Goal: Information Seeking & Learning: Learn about a topic

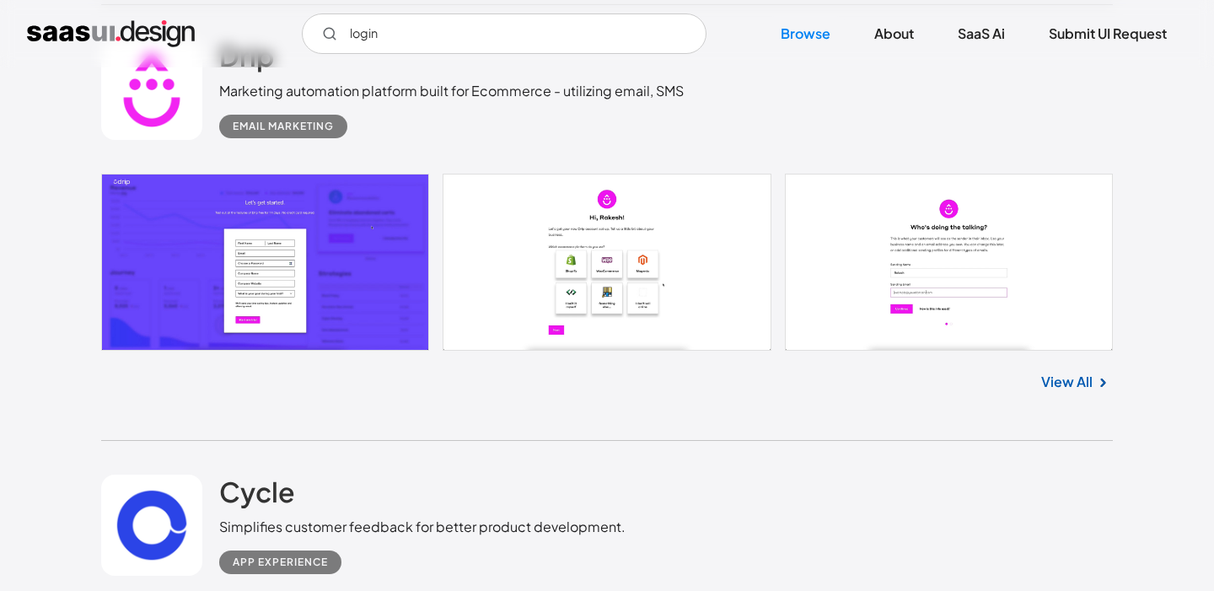
scroll to position [1826, 0]
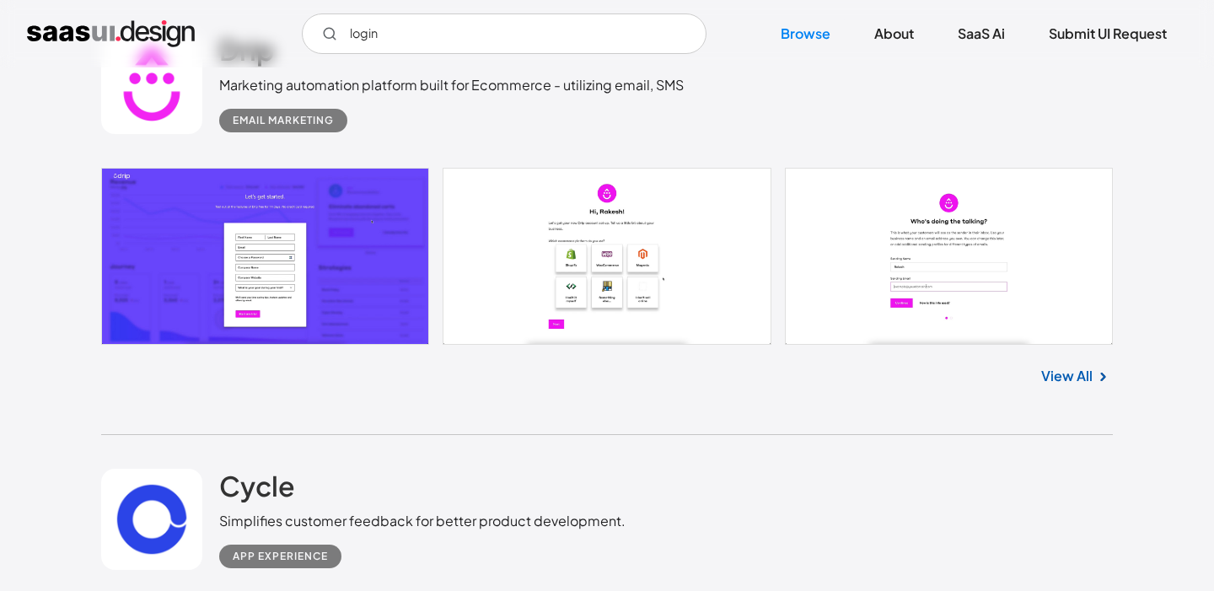
type input "login"
click at [180, 273] on link at bounding box center [607, 256] width 1012 height 177
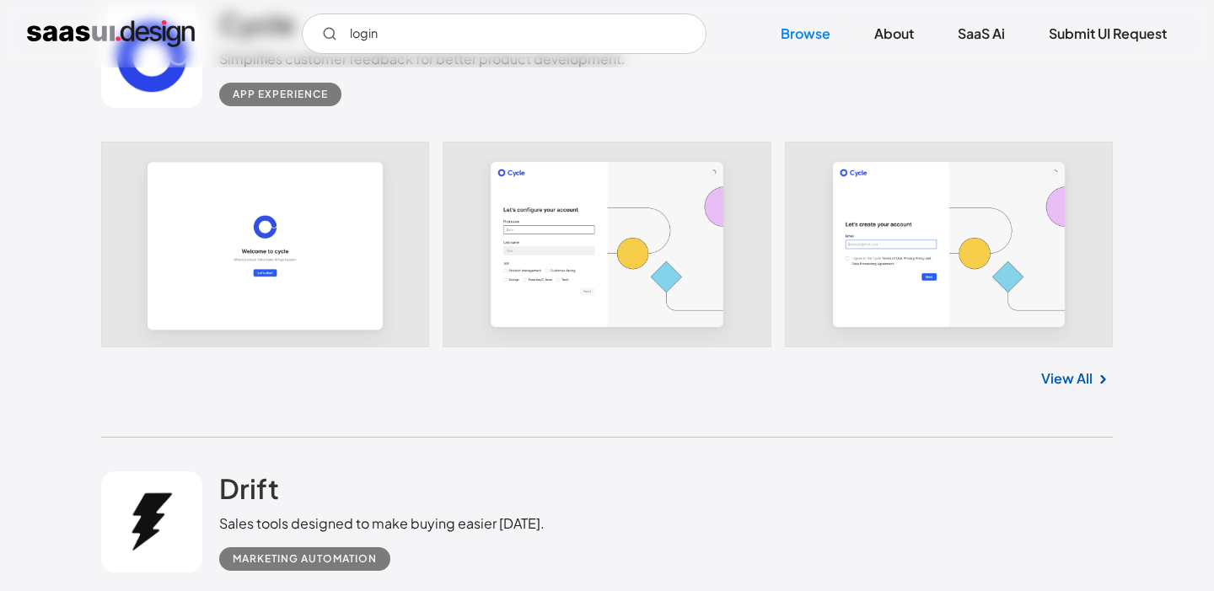
scroll to position [2289, 0]
click at [576, 250] on link at bounding box center [607, 244] width 1012 height 206
click at [1058, 380] on link "View All" at bounding box center [1066, 378] width 51 height 20
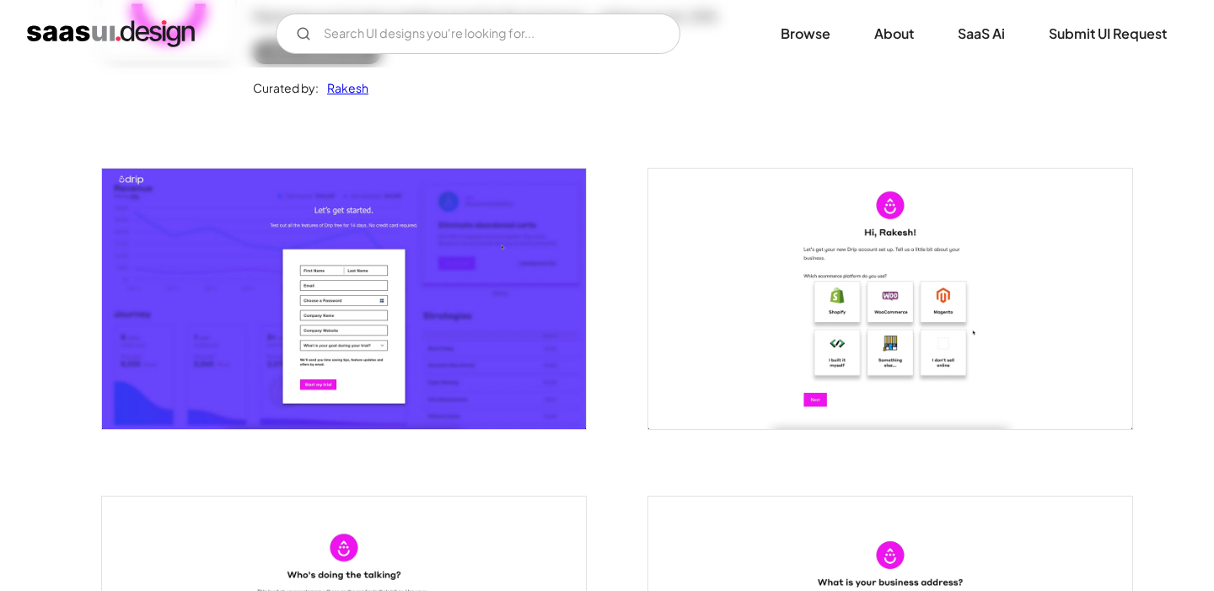
scroll to position [228, 0]
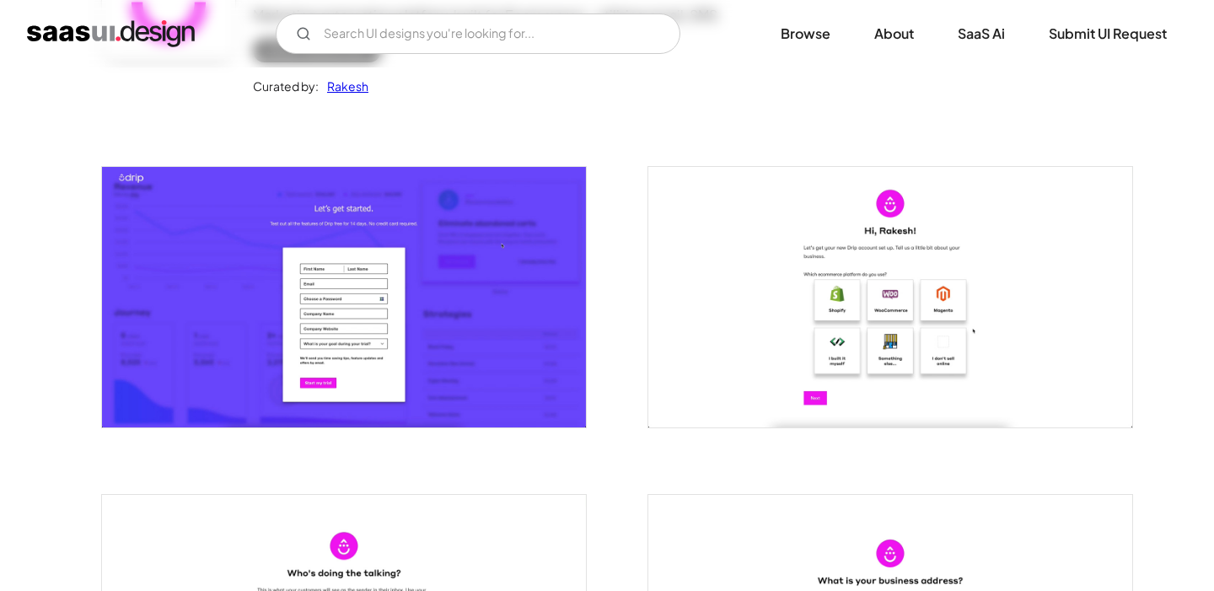
click at [291, 254] on img "open lightbox" at bounding box center [344, 297] width 484 height 261
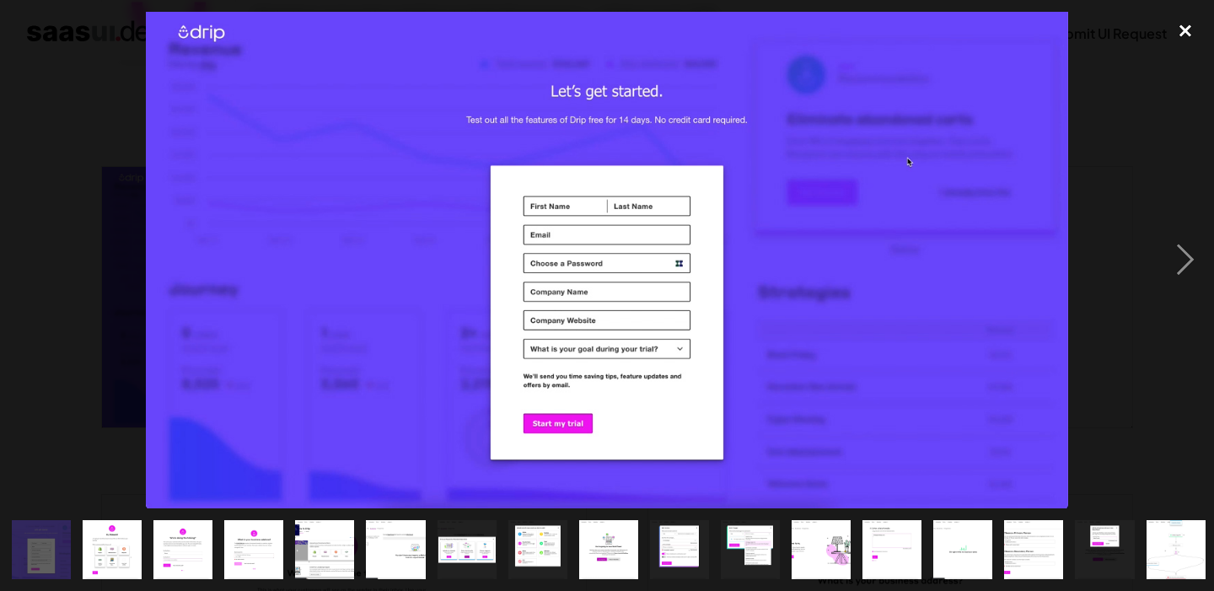
click at [1186, 26] on div "close lightbox" at bounding box center [1185, 30] width 57 height 37
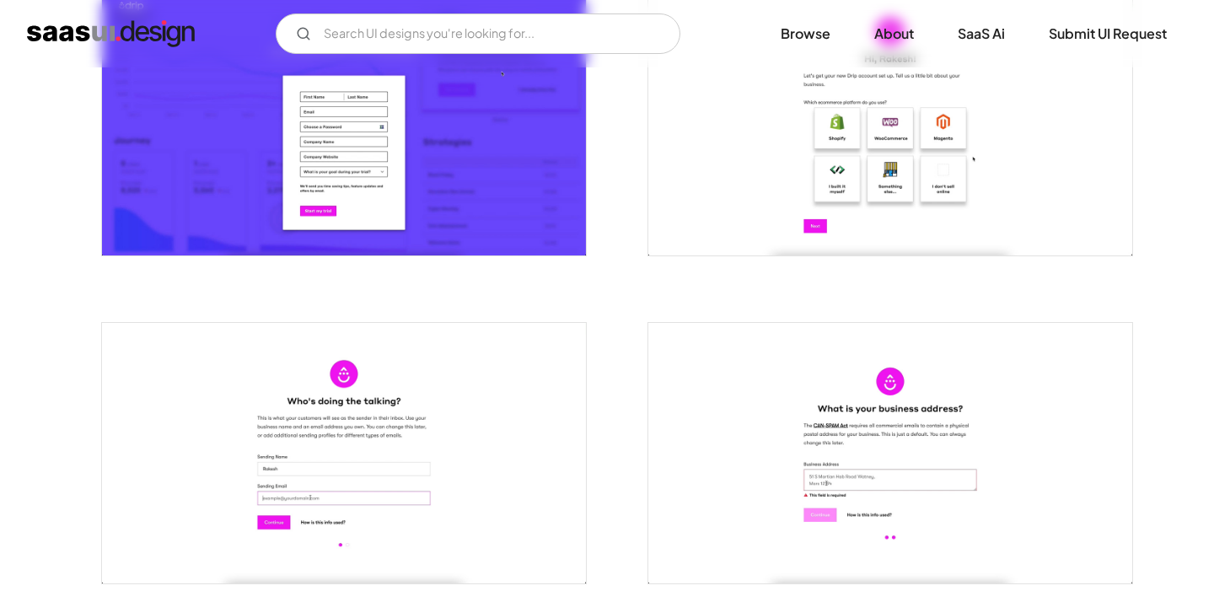
scroll to position [318, 0]
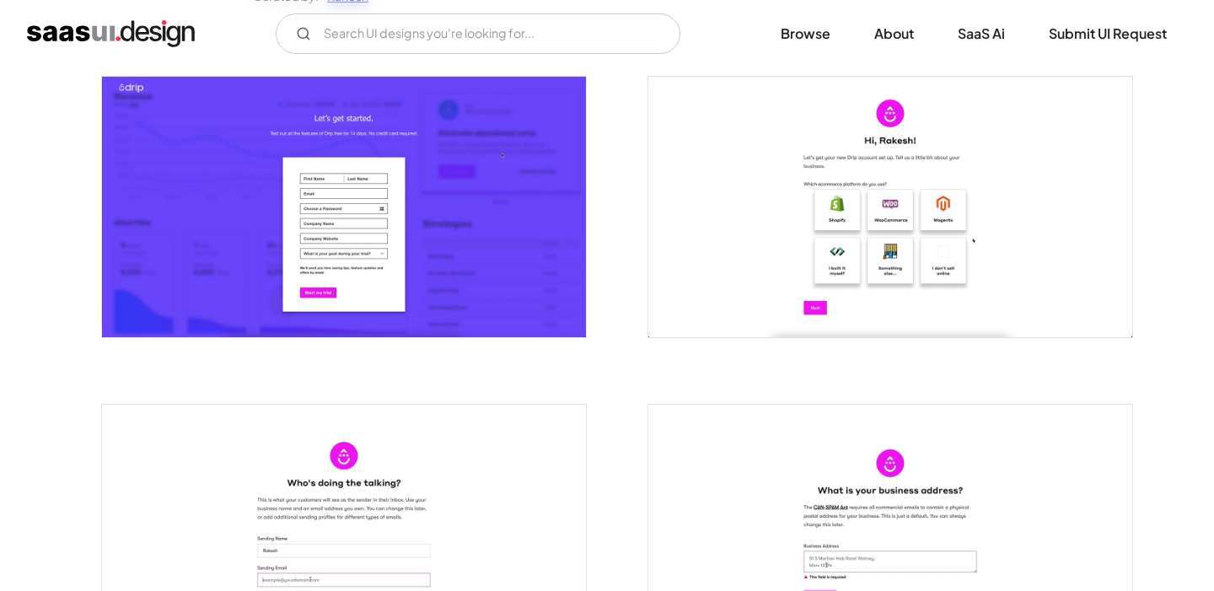
click at [472, 258] on img "open lightbox" at bounding box center [344, 207] width 484 height 261
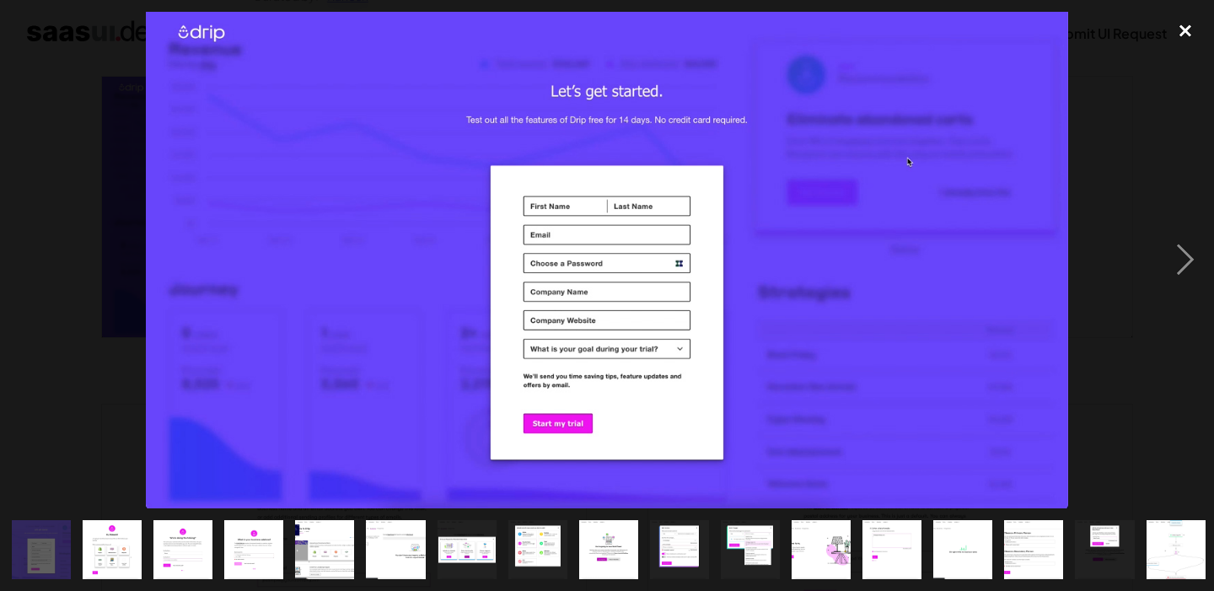
click at [1187, 33] on div "close lightbox" at bounding box center [1185, 30] width 57 height 37
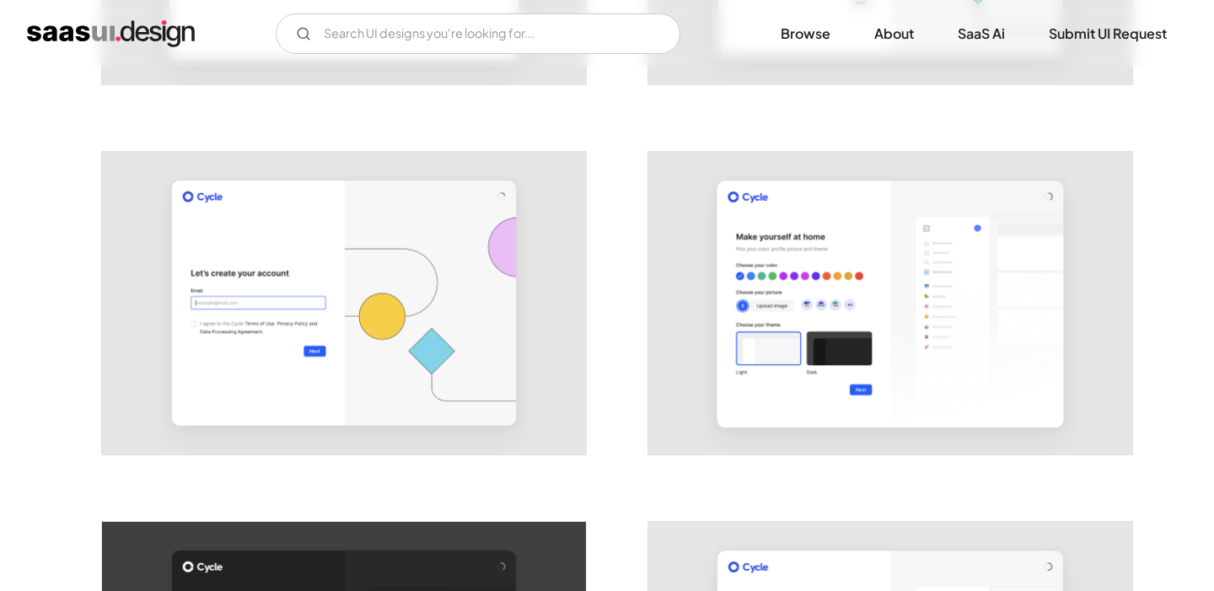
scroll to position [614, 0]
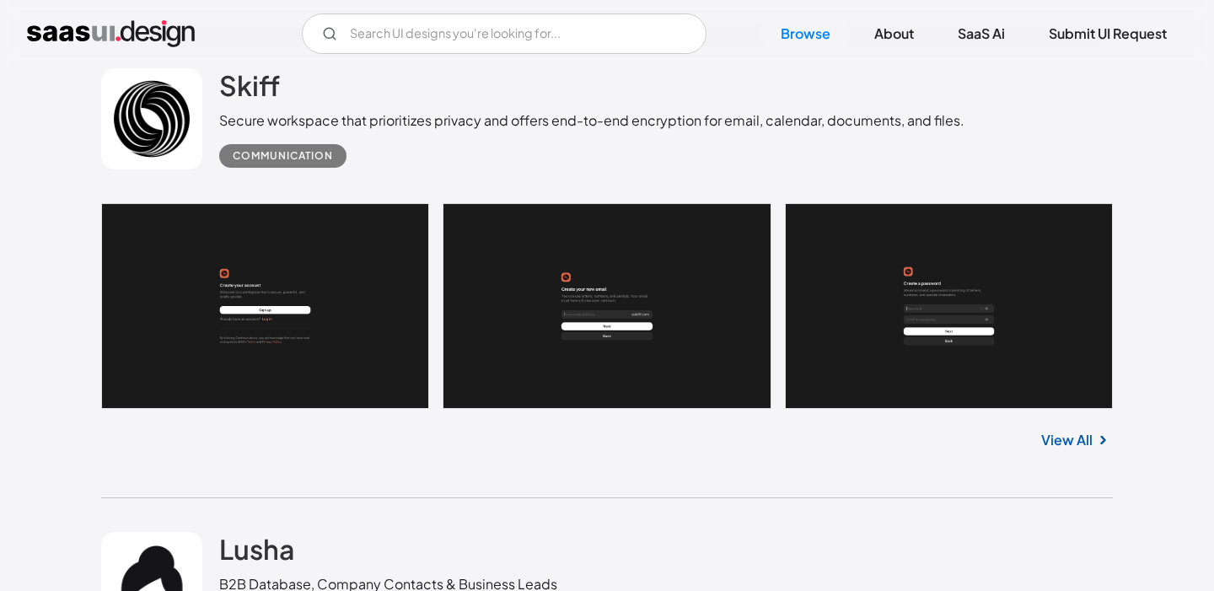
scroll to position [3148, 0]
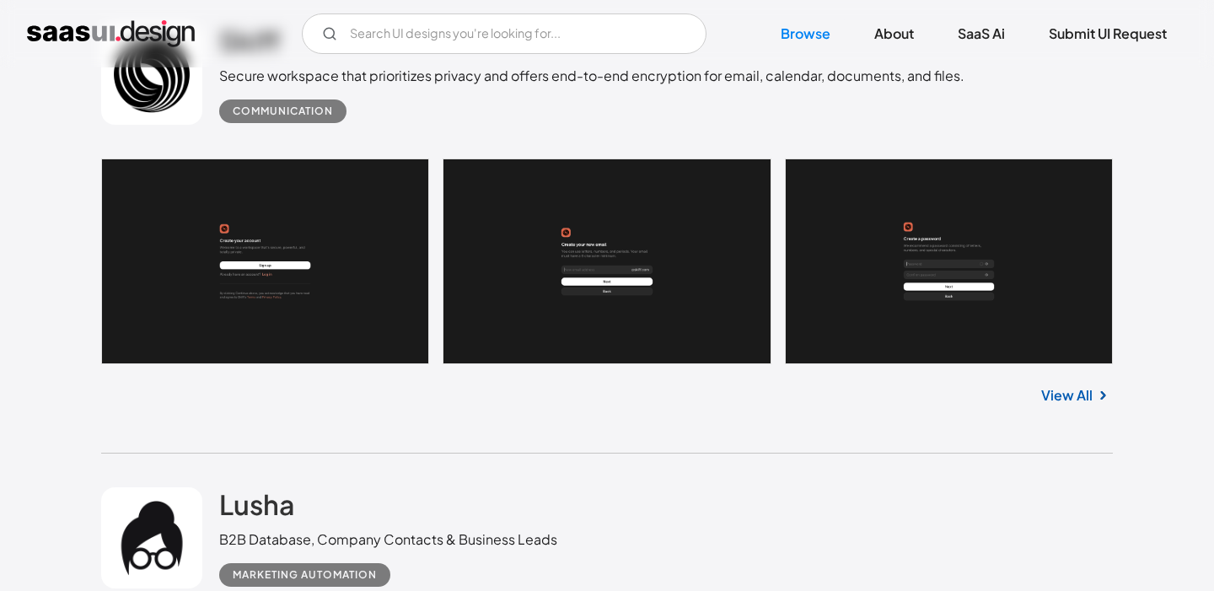
click at [1065, 397] on link "View All" at bounding box center [1066, 395] width 51 height 20
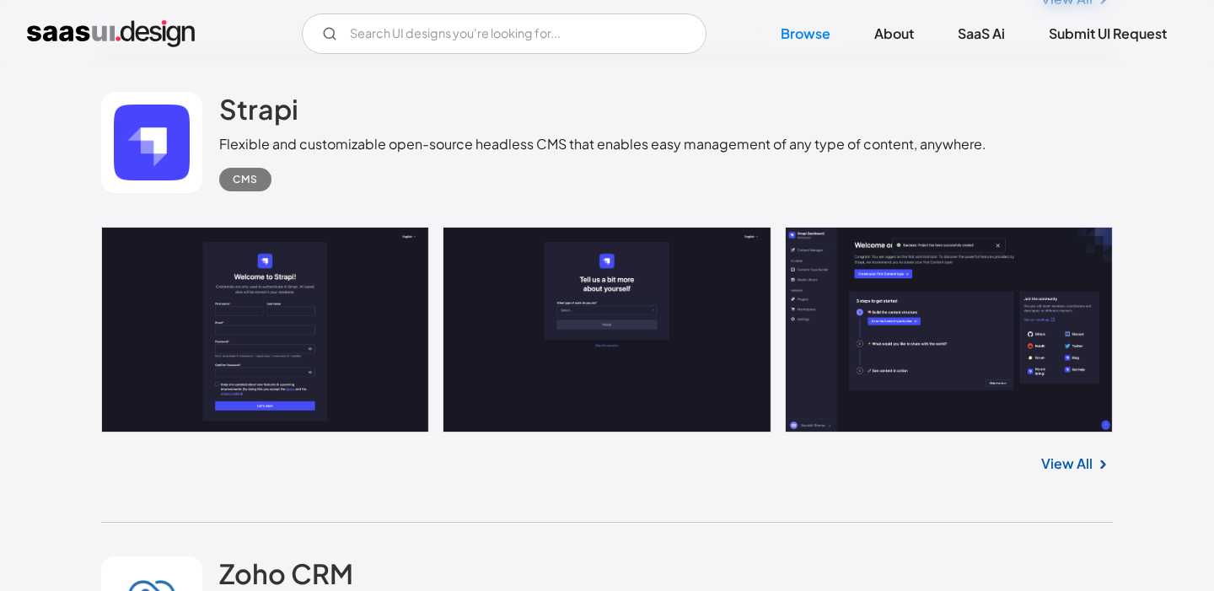
scroll to position [4428, 0]
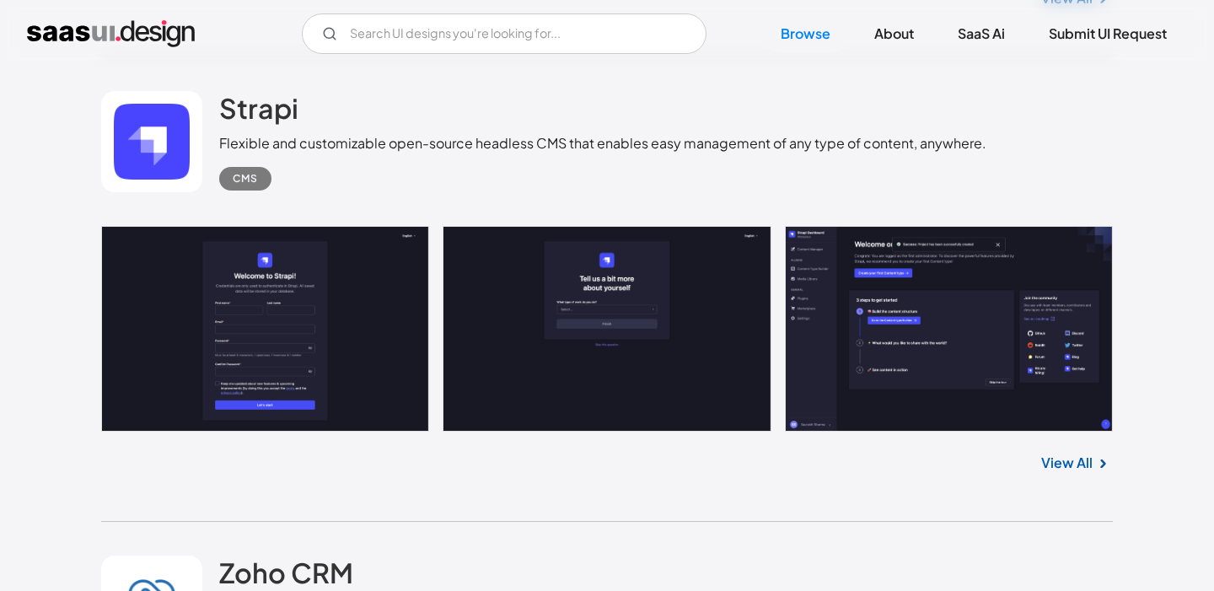
click at [1075, 469] on link "View All" at bounding box center [1066, 463] width 51 height 20
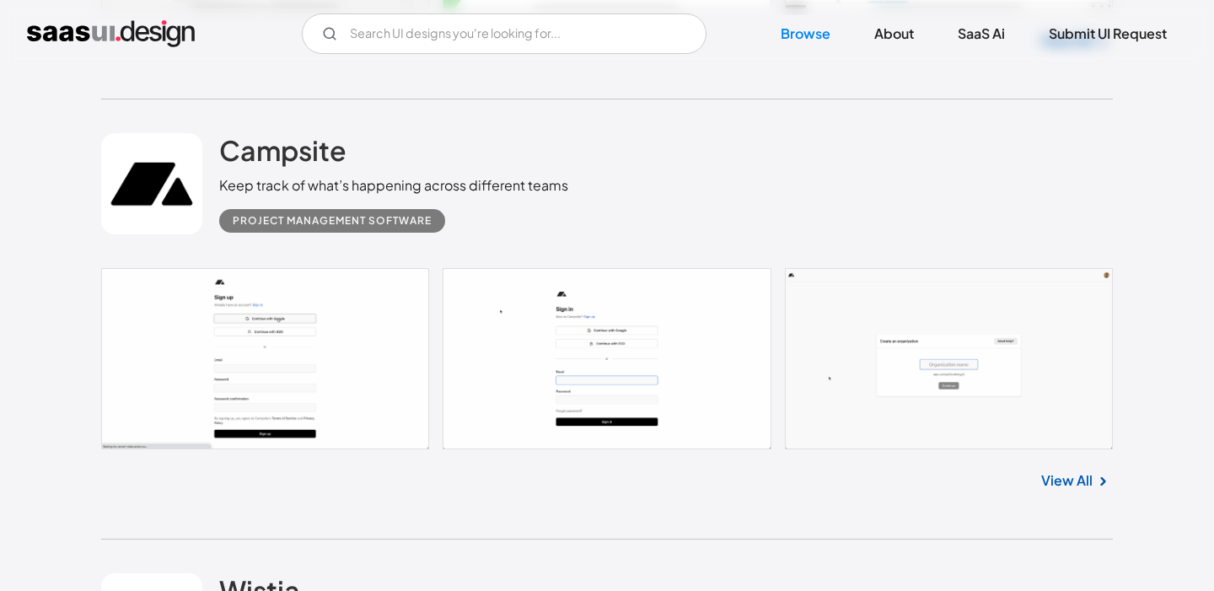
scroll to position [5287, 0]
click at [1067, 486] on link "View All" at bounding box center [1066, 481] width 51 height 20
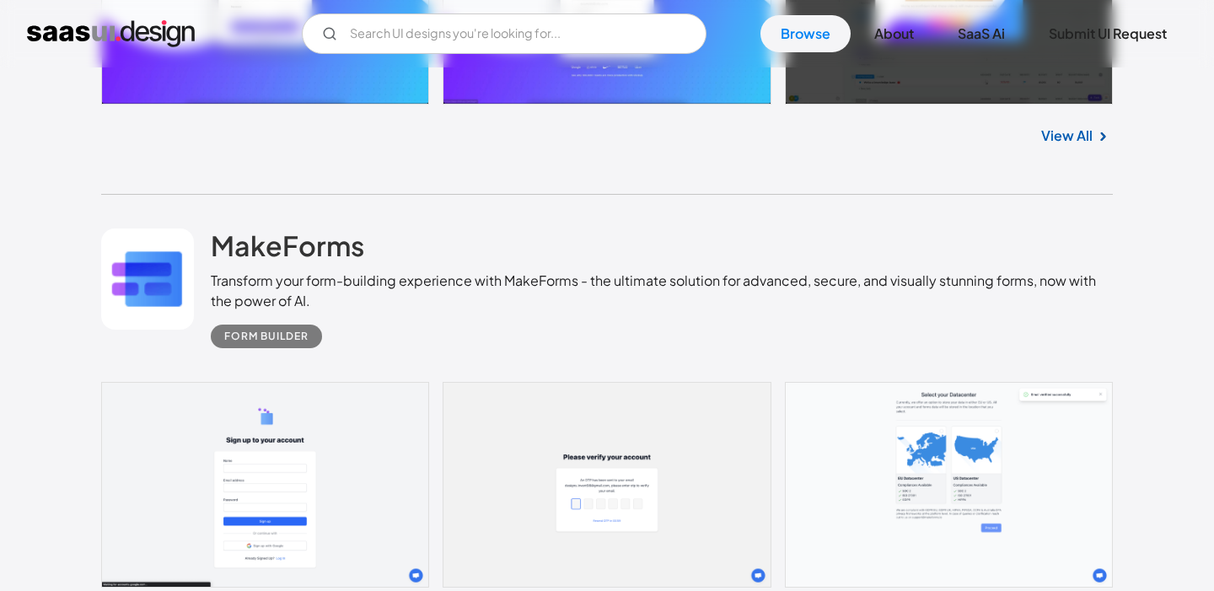
scroll to position [6513, 0]
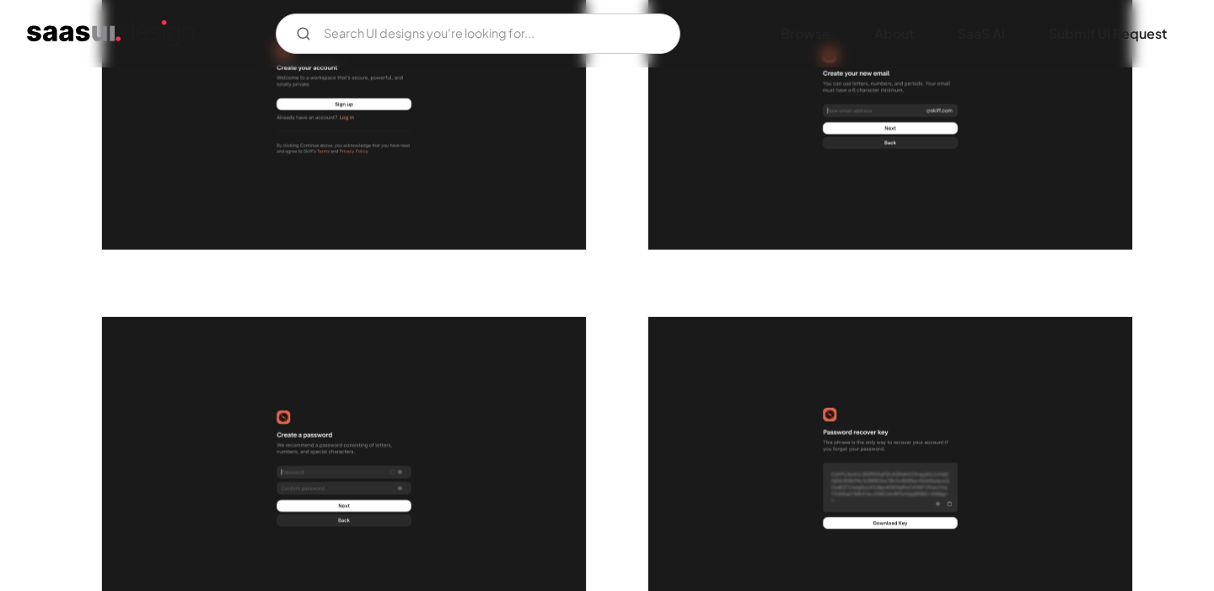
scroll to position [379, 0]
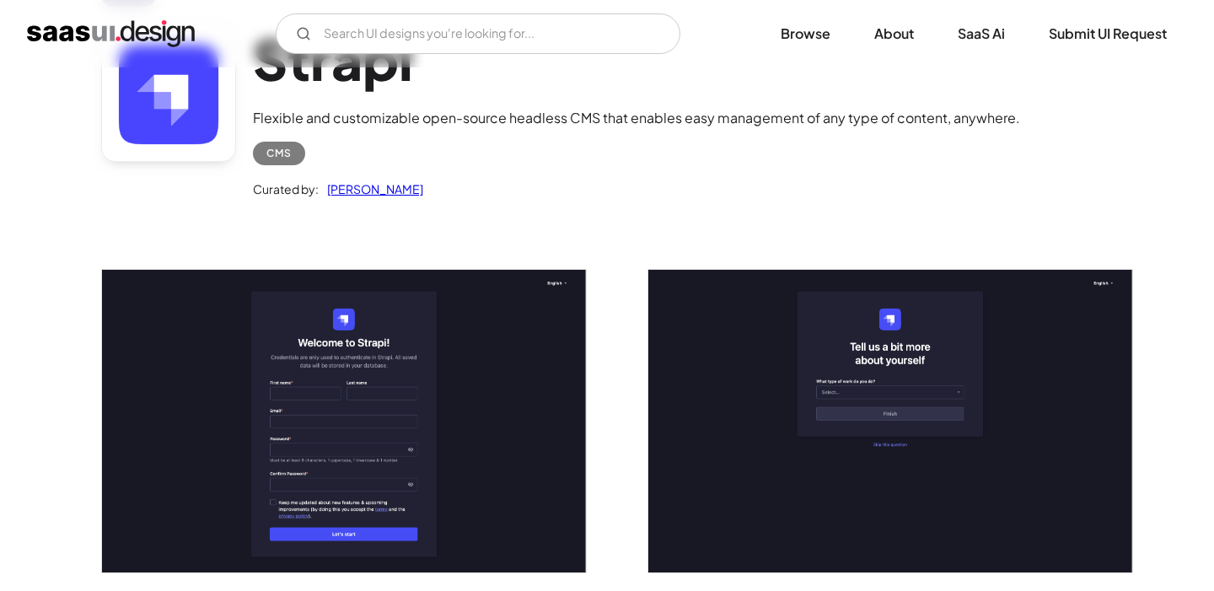
scroll to position [127, 0]
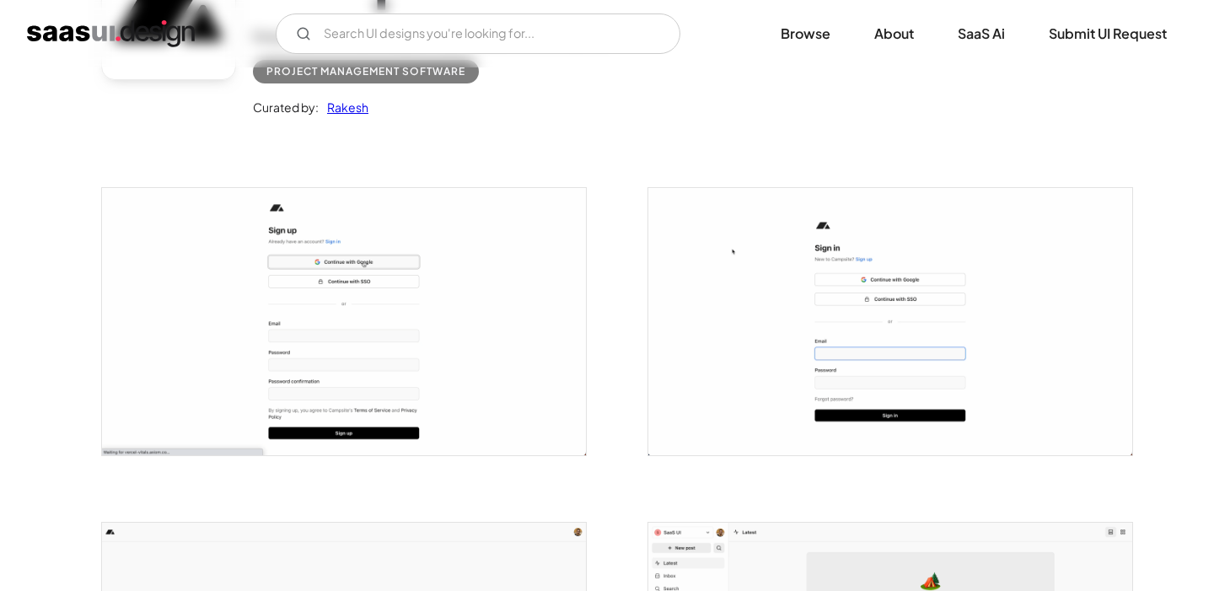
scroll to position [207, 0]
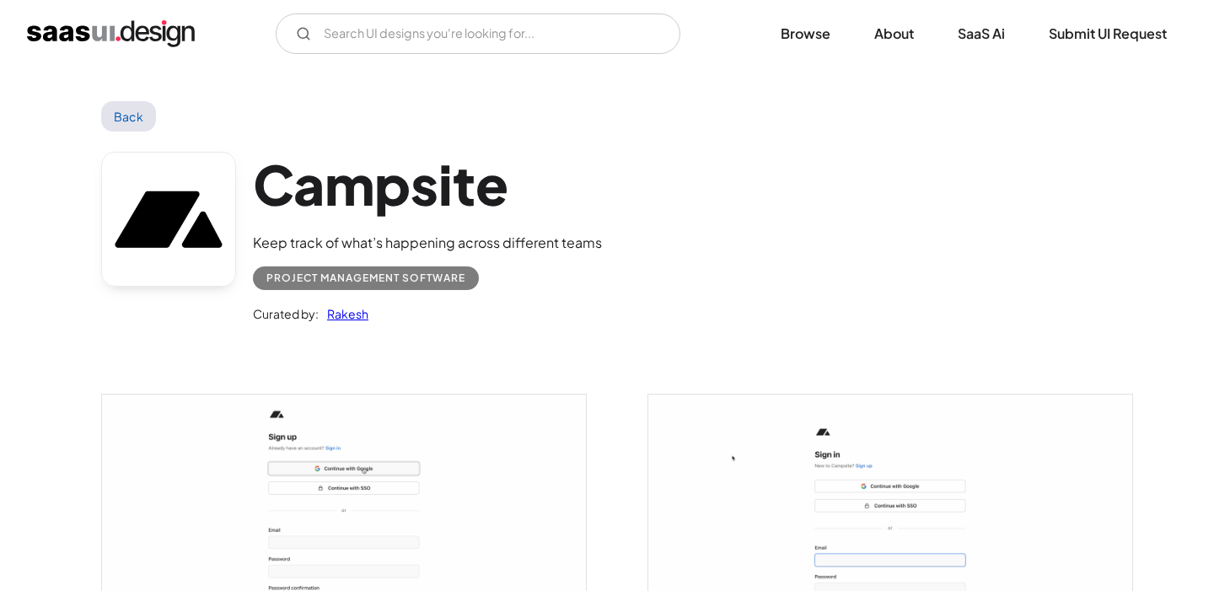
scroll to position [207, 0]
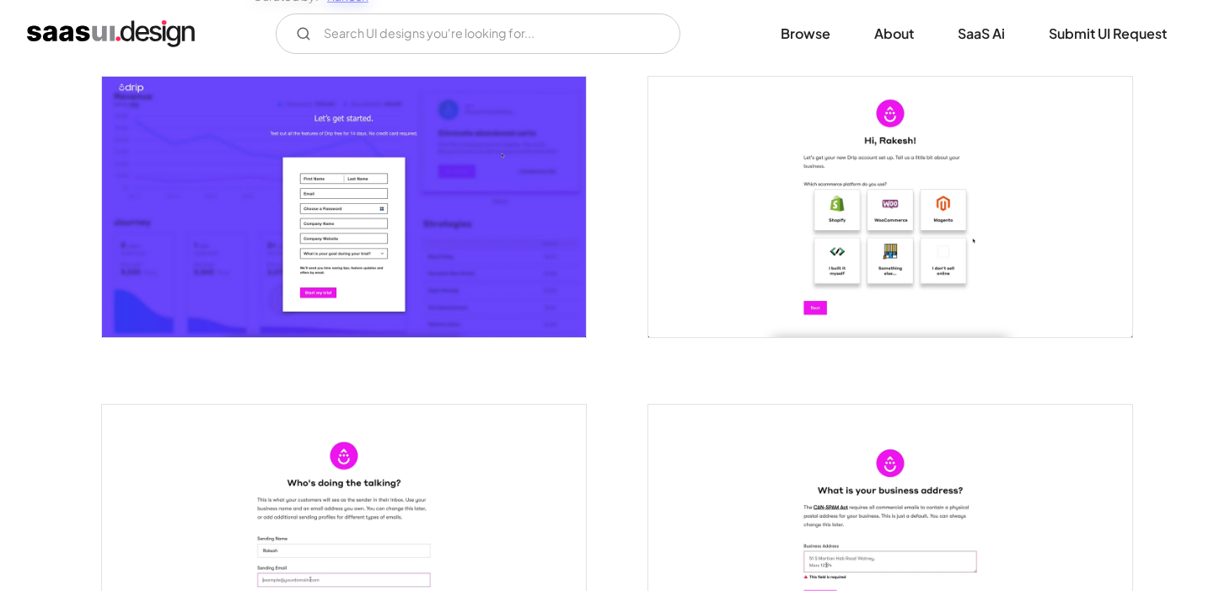
scroll to position [318, 0]
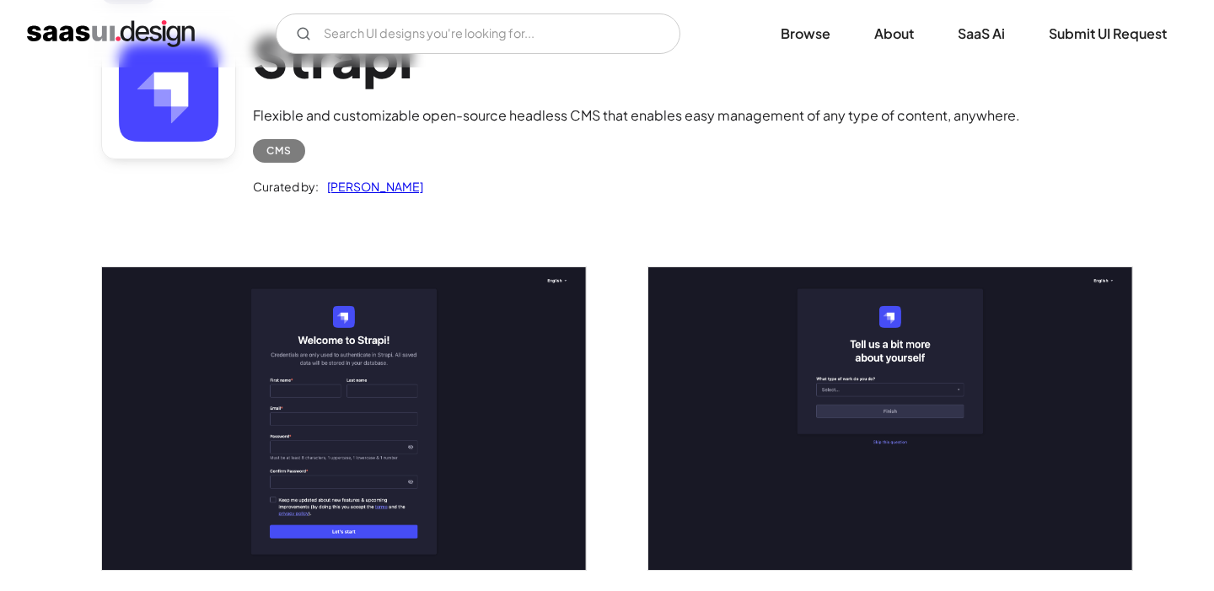
scroll to position [127, 0]
